Goal: Information Seeking & Learning: Compare options

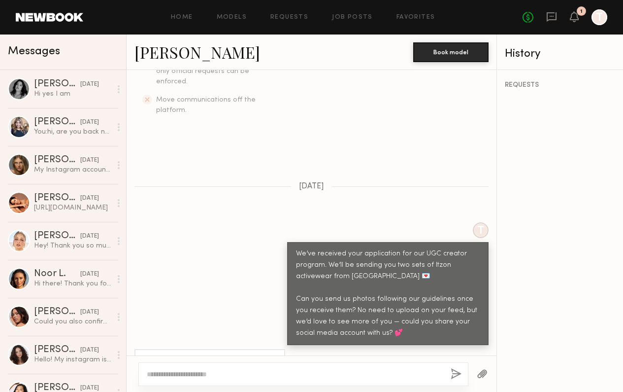
scroll to position [331, 0]
drag, startPoint x: 235, startPoint y: 337, endPoint x: 275, endPoint y: 336, distance: 39.4
click at [275, 349] on div "Sure thing, my Instagram is @elkekahler" at bounding box center [209, 361] width 151 height 24
copy div "elkekahler"
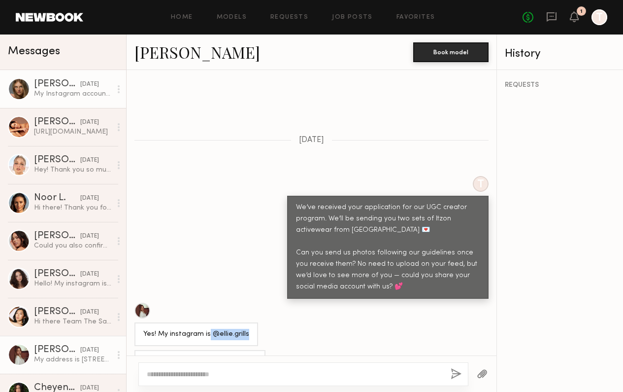
click at [81, 94] on div "My Instagram account is [PERSON_NAME][DOMAIN_NAME]" at bounding box center [72, 93] width 77 height 9
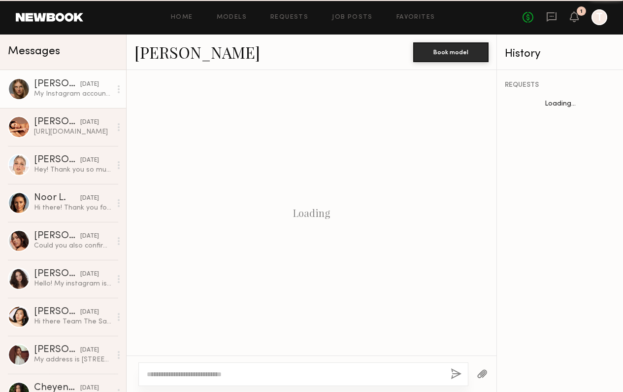
scroll to position [453, 0]
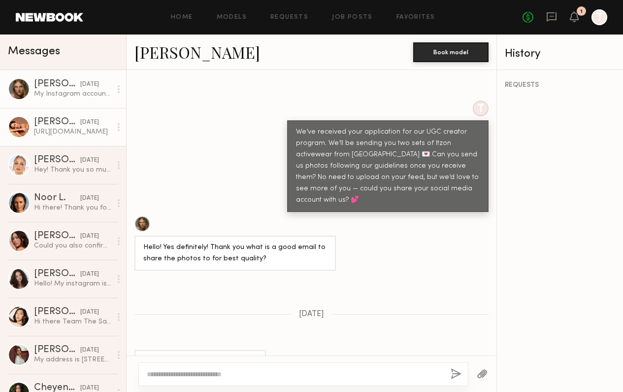
click at [95, 133] on div "[URL][DOMAIN_NAME]" at bounding box center [72, 131] width 77 height 9
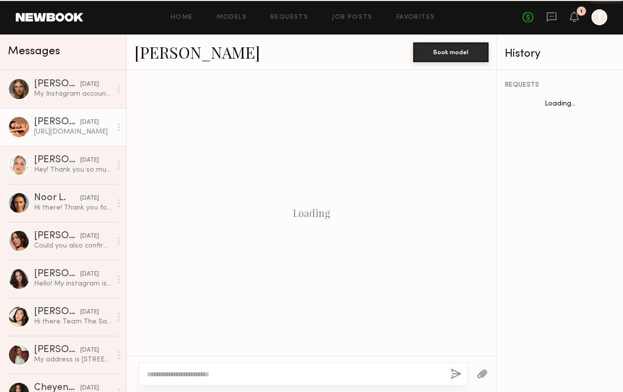
scroll to position [480, 0]
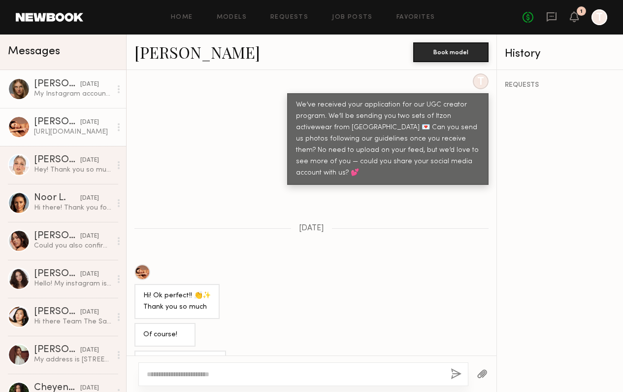
click at [90, 93] on div "My Instagram account is Aleksandra.gal" at bounding box center [72, 93] width 77 height 9
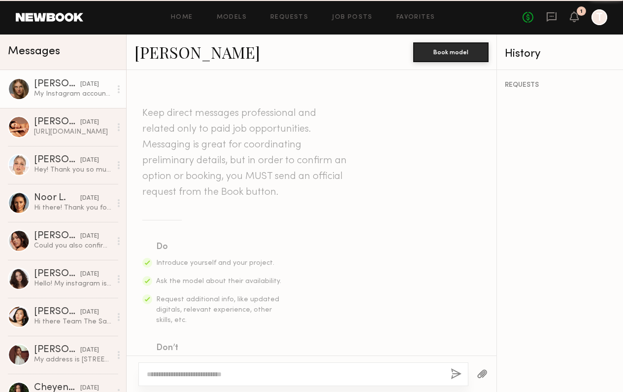
scroll to position [453, 0]
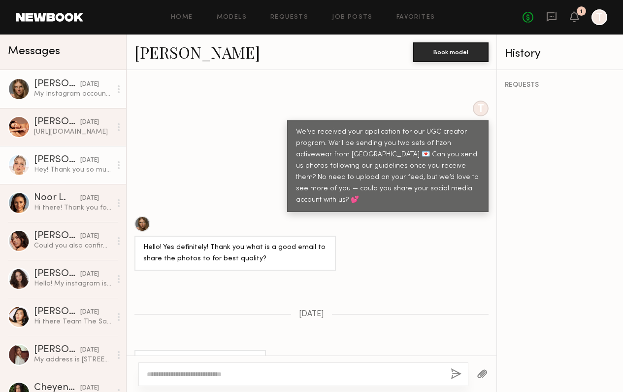
click at [90, 169] on div "Hey! Thank you so much for reaching back to me. I’ll make the best content poss…" at bounding box center [72, 169] width 77 height 9
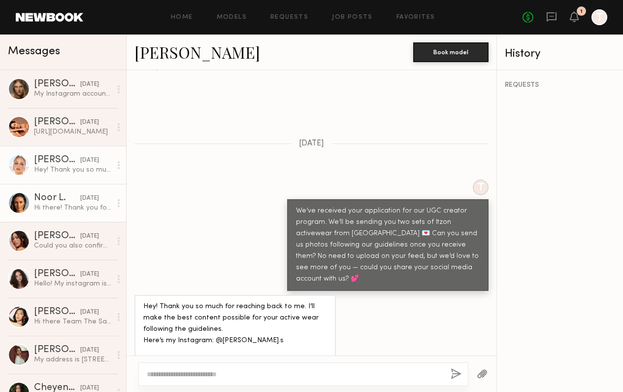
click at [95, 199] on div "09/27/2025" at bounding box center [89, 198] width 19 height 9
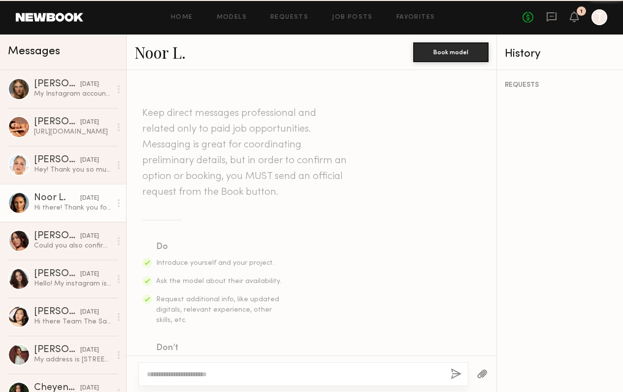
scroll to position [418, 0]
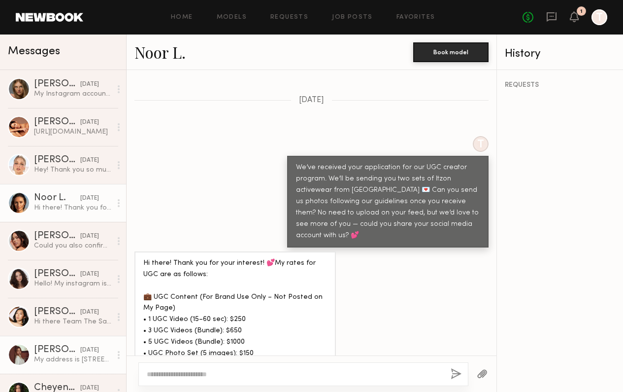
click at [81, 345] on div "09/18/2025" at bounding box center [89, 349] width 19 height 9
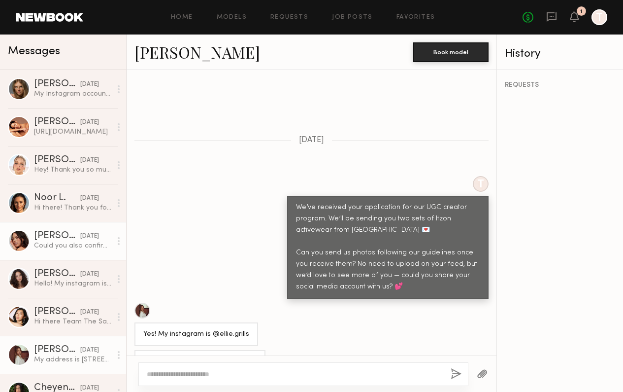
click at [82, 231] on link "Rae N. 09/27/2025 Could you also confirm rate please ?" at bounding box center [63, 241] width 126 height 38
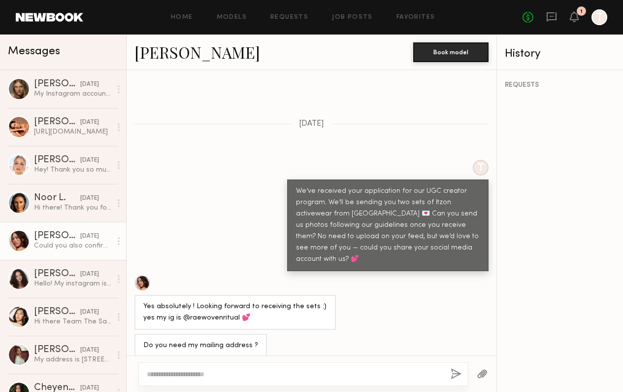
click at [75, 60] on div "Messages" at bounding box center [63, 51] width 126 height 35
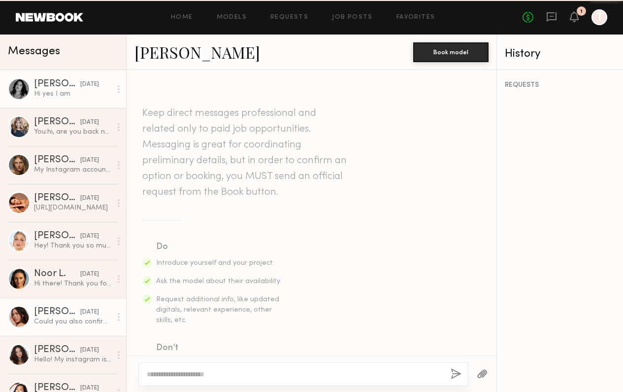
scroll to position [394, 0]
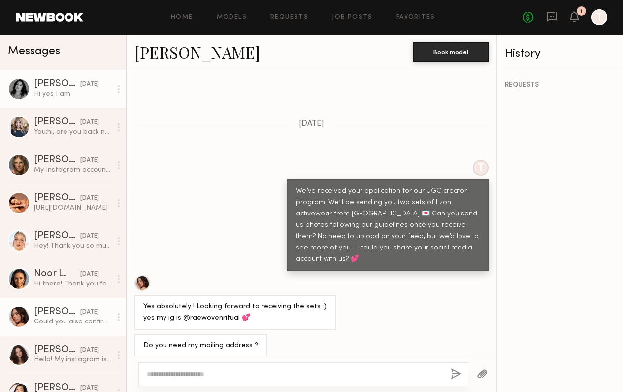
click at [98, 91] on div "Hi yes I am" at bounding box center [72, 93] width 77 height 9
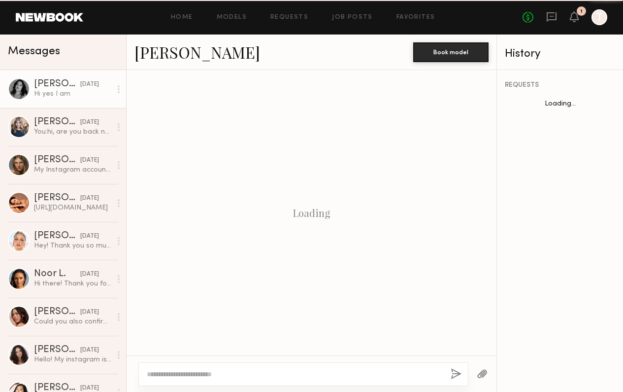
scroll to position [266, 0]
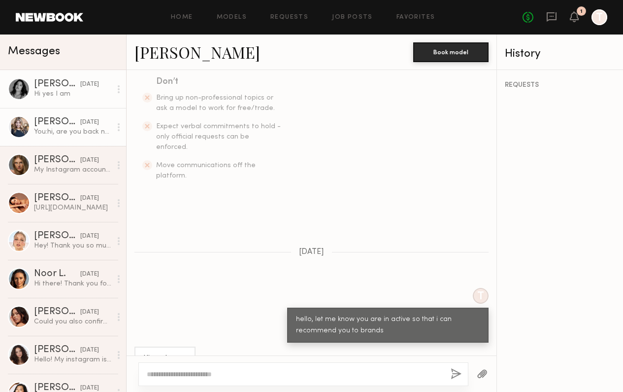
click at [99, 126] on div "Vanessa M. 10/02/2025" at bounding box center [72, 122] width 77 height 10
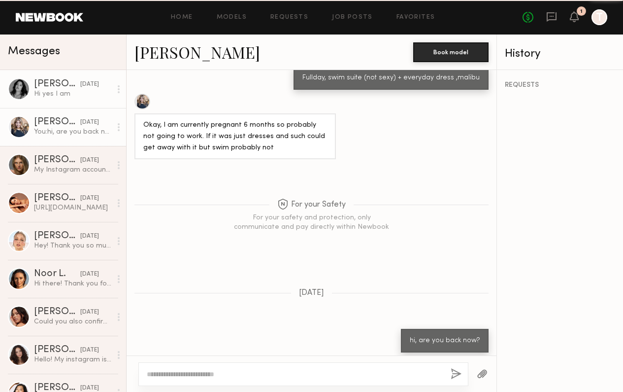
scroll to position [335, 0]
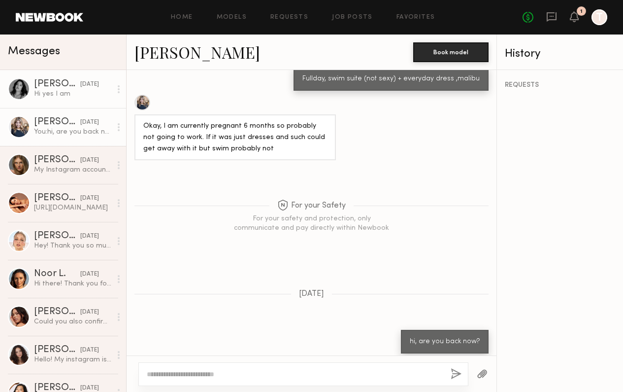
click at [95, 100] on link "Nicole S. 10/02/2025 Hi yes I am" at bounding box center [63, 89] width 126 height 38
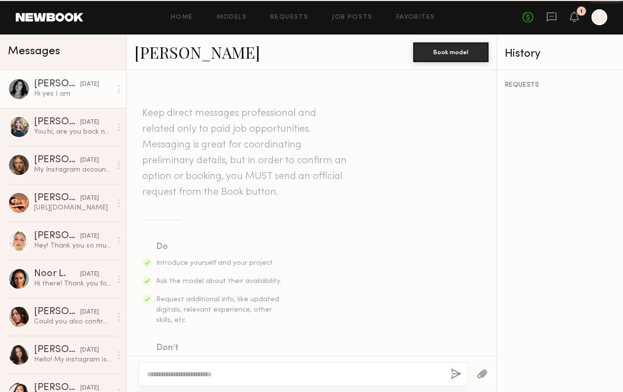
scroll to position [266, 0]
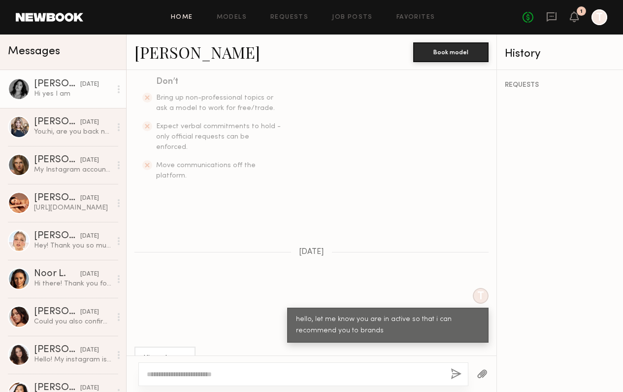
click at [184, 15] on link "Home" at bounding box center [182, 17] width 22 height 6
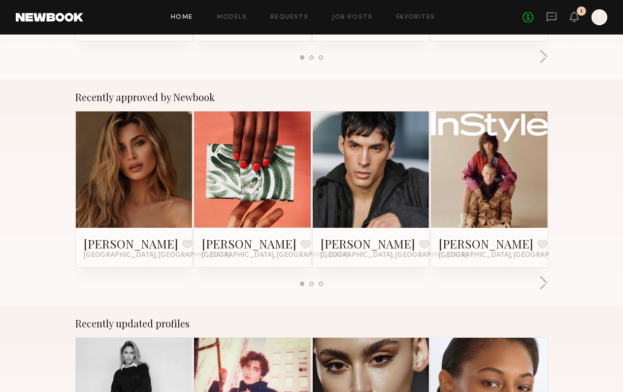
scroll to position [339, 0]
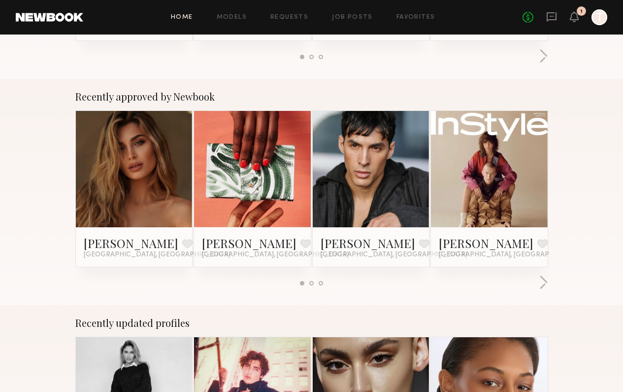
click at [122, 227] on div "Serena M. Favorite Los Angeles, CA" at bounding box center [134, 246] width 117 height 39
click at [129, 210] on link at bounding box center [134, 169] width 54 height 117
click at [546, 284] on button "button" at bounding box center [543, 283] width 9 height 16
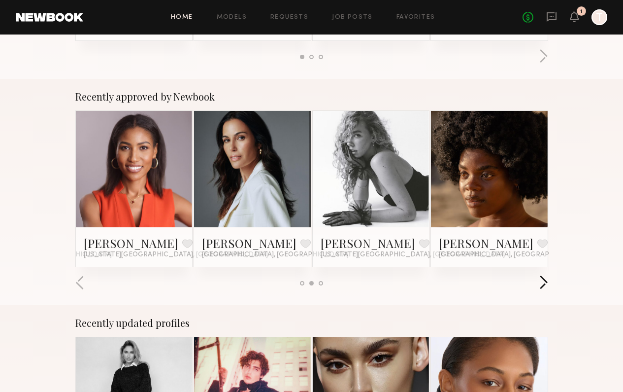
click at [546, 284] on button "button" at bounding box center [543, 283] width 9 height 16
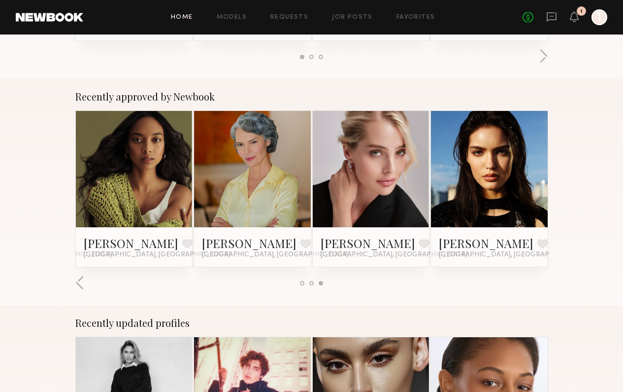
click at [546, 284] on div at bounding box center [311, 283] width 473 height 16
click at [479, 167] on link at bounding box center [490, 169] width 54 height 117
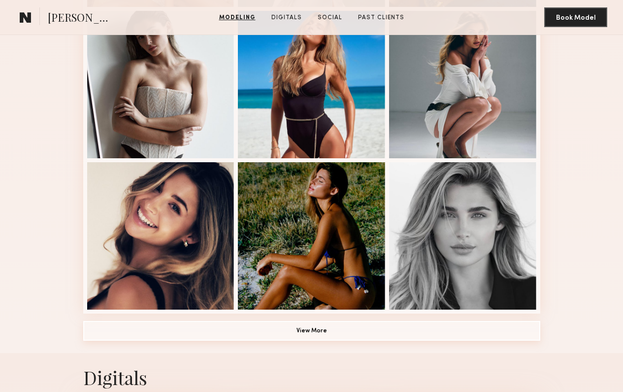
click at [264, 332] on button "View More" at bounding box center [311, 331] width 457 height 20
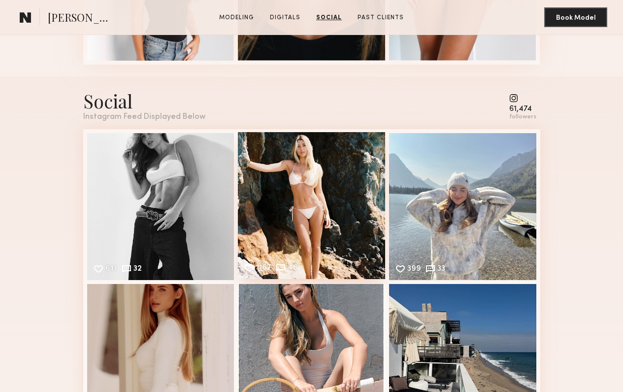
scroll to position [1780, 0]
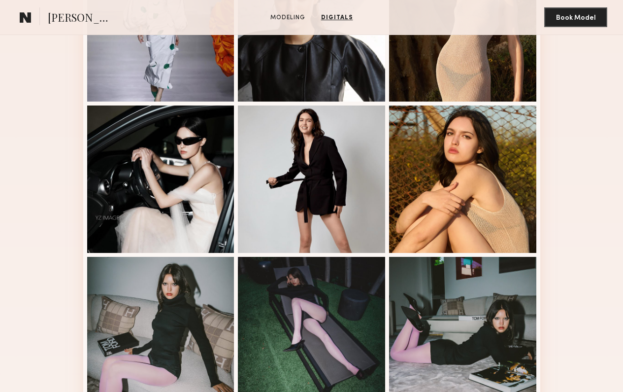
scroll to position [288, 0]
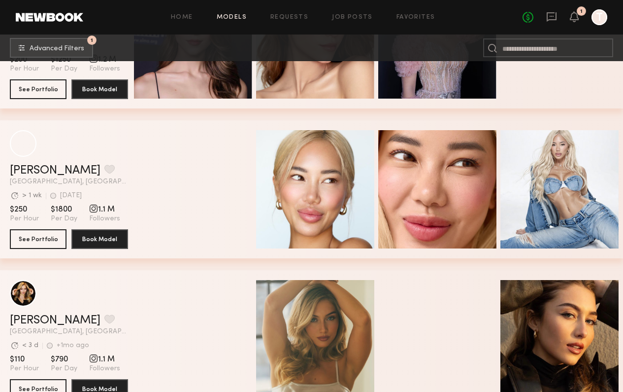
scroll to position [861, 0]
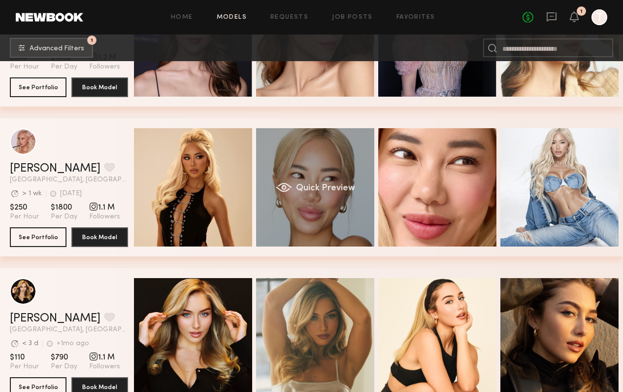
click at [290, 208] on div "Quick Preview" at bounding box center [315, 187] width 118 height 118
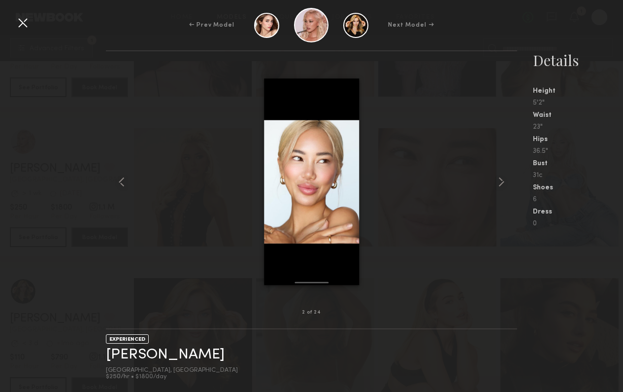
click at [492, 179] on div at bounding box center [311, 182] width 411 height 230
click at [499, 180] on common-icon at bounding box center [502, 182] width 16 height 16
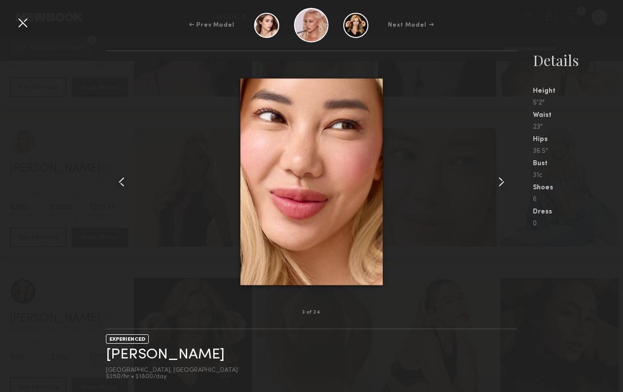
click at [499, 180] on common-icon at bounding box center [502, 182] width 16 height 16
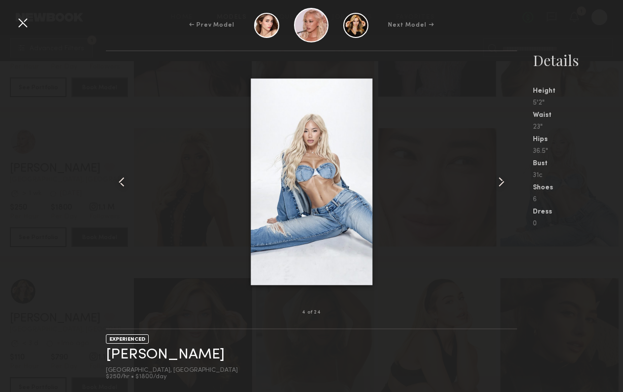
click at [499, 180] on common-icon at bounding box center [502, 182] width 16 height 16
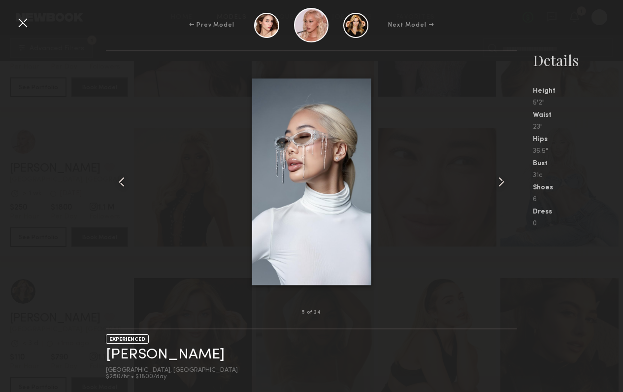
click at [499, 180] on common-icon at bounding box center [502, 182] width 16 height 16
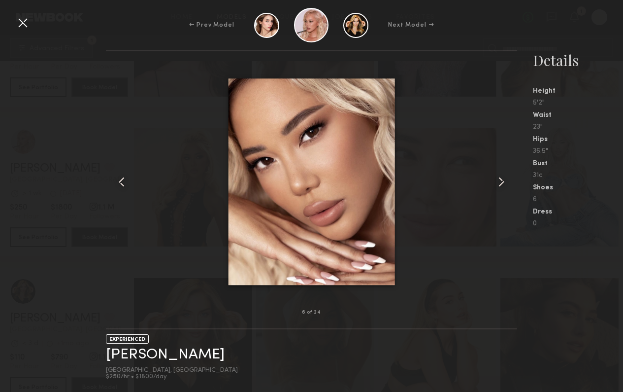
click at [499, 180] on common-icon at bounding box center [502, 182] width 16 height 16
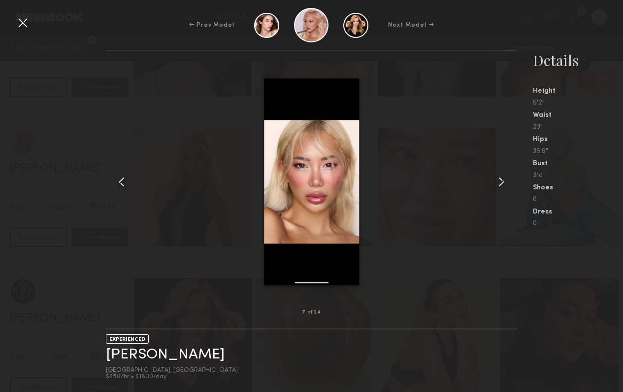
click at [499, 180] on common-icon at bounding box center [502, 182] width 16 height 16
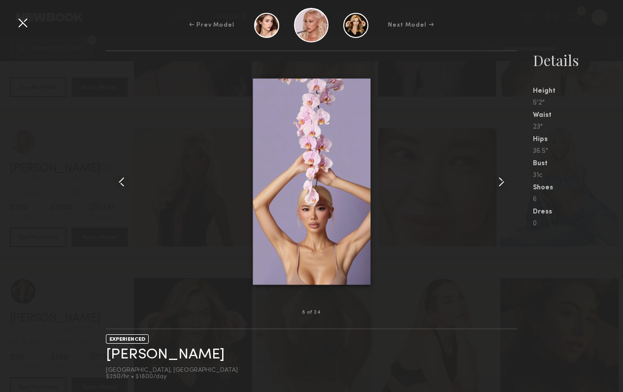
click at [499, 180] on common-icon at bounding box center [502, 182] width 16 height 16
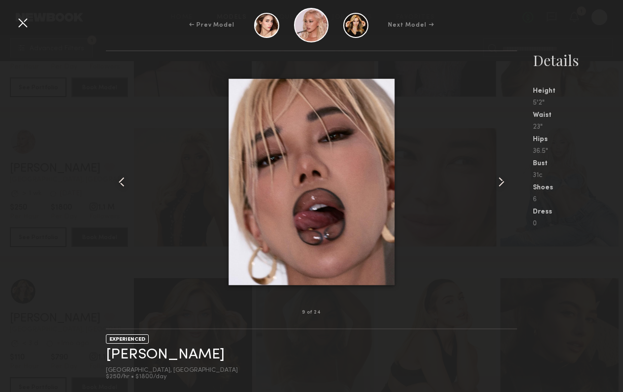
click at [24, 31] on div "← Prev Model Next Model →" at bounding box center [311, 25] width 623 height 34
click at [30, 29] on div at bounding box center [23, 23] width 16 height 16
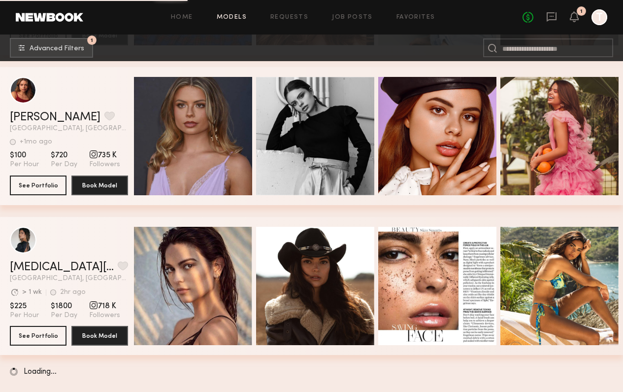
scroll to position [1661, 0]
